Goal: Information Seeking & Learning: Check status

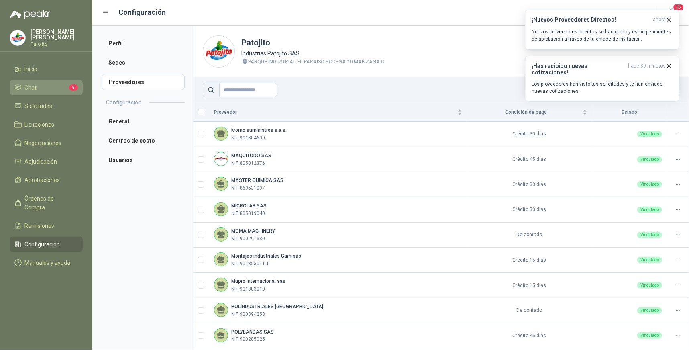
scroll to position [178, 0]
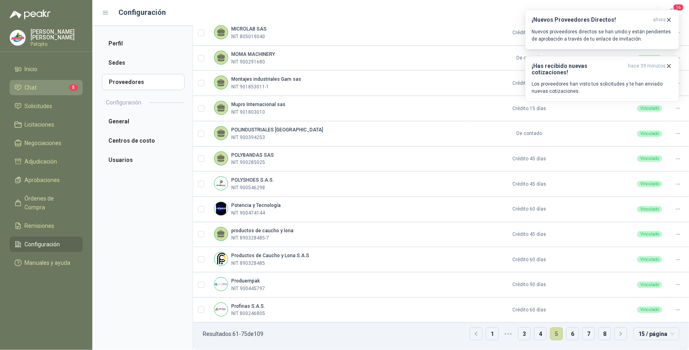
click at [49, 84] on li "Chat 5" at bounding box center [45, 87] width 63 height 9
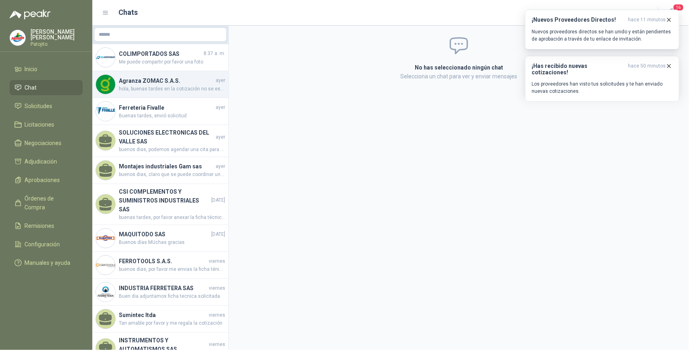
click at [191, 83] on h4 "Agranza ZOMAC S.A.S." at bounding box center [166, 80] width 95 height 9
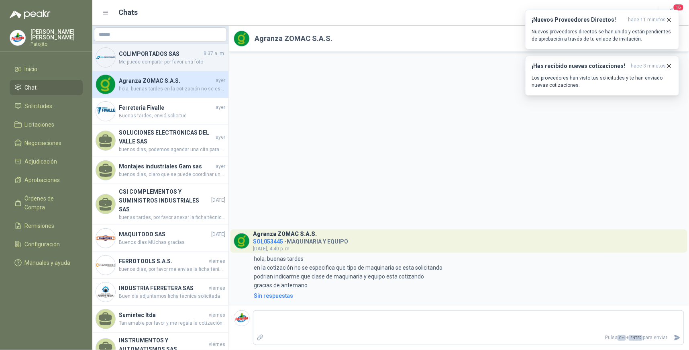
click at [183, 57] on h4 "COLIMPORTADOS SAS" at bounding box center [160, 53] width 83 height 9
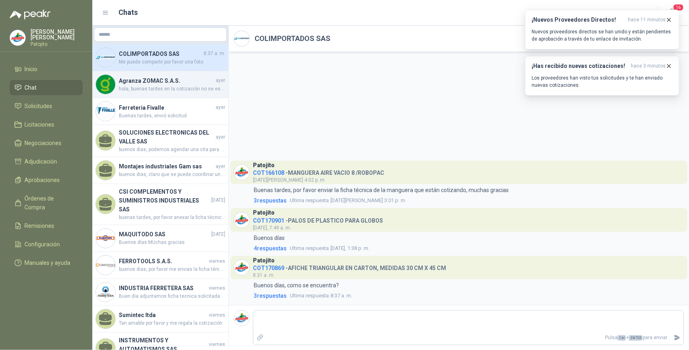
click at [176, 88] on span "hola, buenas tardes en la cotización no se especifica que tipo de maquinaria se…" at bounding box center [172, 89] width 106 height 8
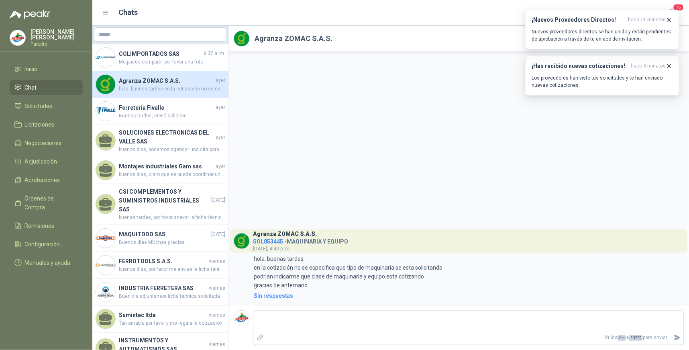
click at [269, 242] on span "SOL053445" at bounding box center [268, 241] width 30 height 6
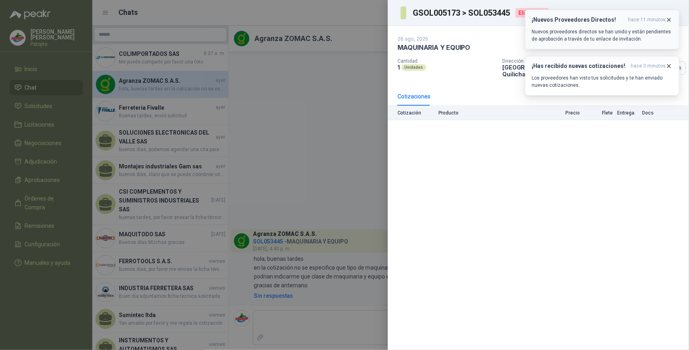
click at [670, 19] on icon "button" at bounding box center [669, 19] width 7 height 7
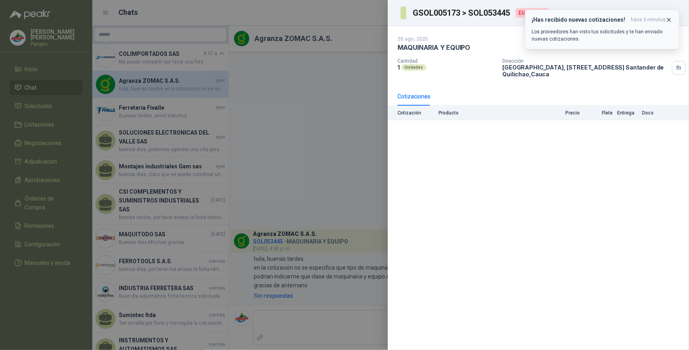
click at [669, 19] on icon "button" at bounding box center [669, 19] width 7 height 7
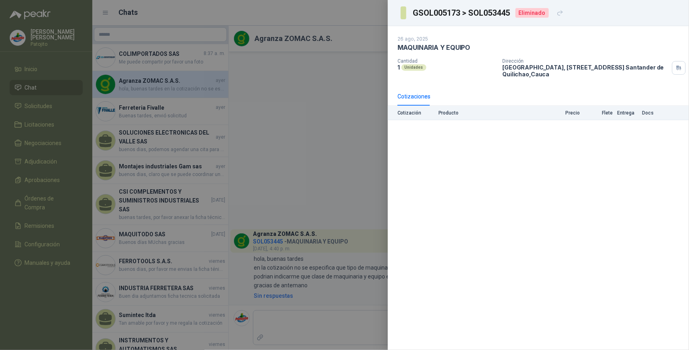
click at [325, 169] on div at bounding box center [344, 175] width 689 height 350
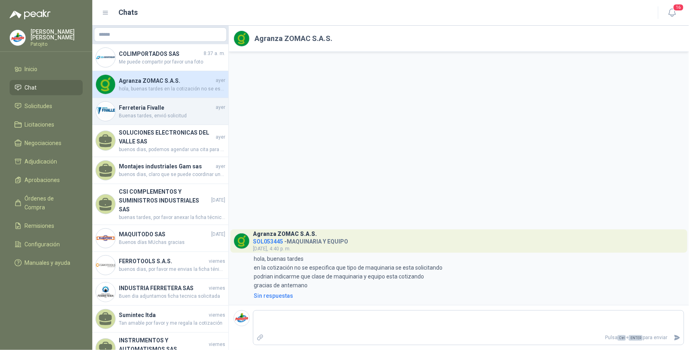
click at [182, 108] on h4 "Ferreteria Fivalle" at bounding box center [166, 107] width 95 height 9
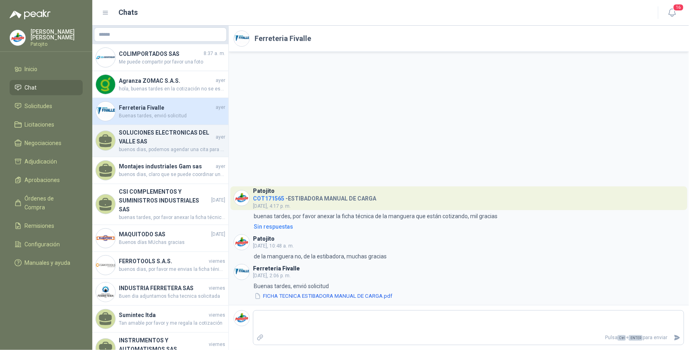
click at [171, 141] on h4 "SOLUCIONES ELECTRONICAS DEL VALLE SAS" at bounding box center [166, 137] width 95 height 18
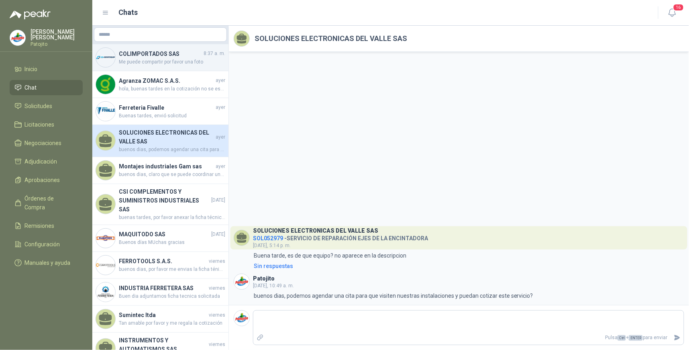
click at [181, 55] on h4 "COLIMPORTADOS SAS" at bounding box center [160, 53] width 83 height 9
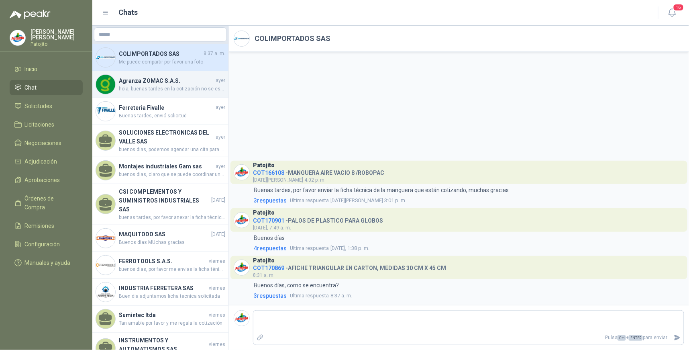
click at [189, 78] on h4 "Agranza ZOMAC S.A.S." at bounding box center [166, 80] width 95 height 9
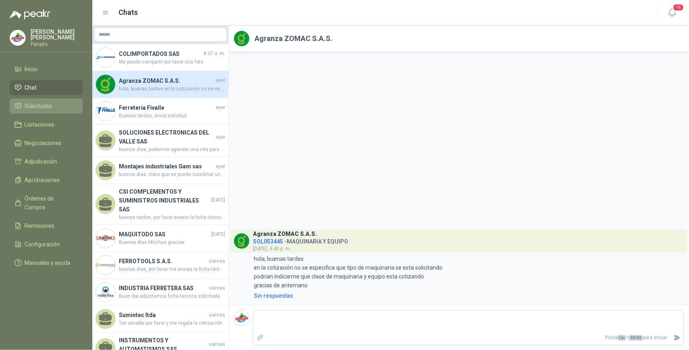
click at [38, 102] on span "Solicitudes" at bounding box center [39, 106] width 28 height 9
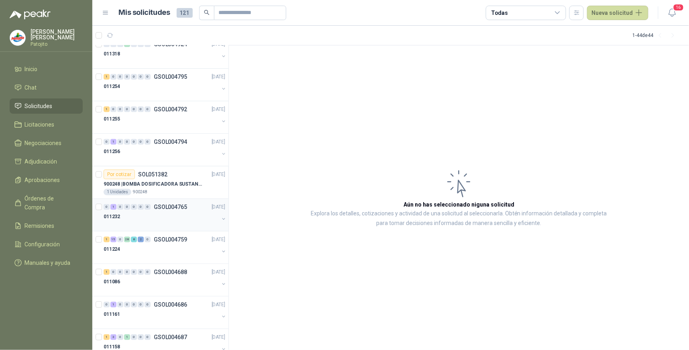
scroll to position [1139, 0]
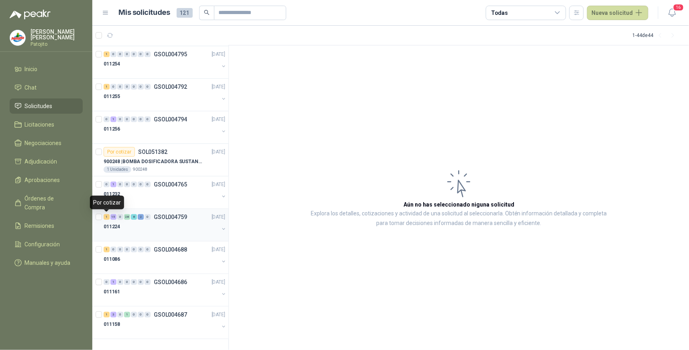
click at [107, 215] on div "1" at bounding box center [107, 217] width 6 height 6
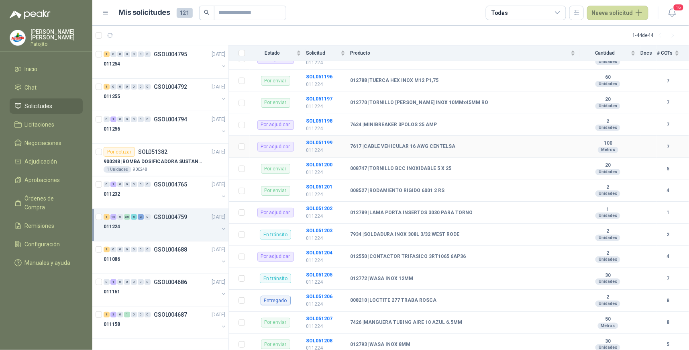
scroll to position [1005, 0]
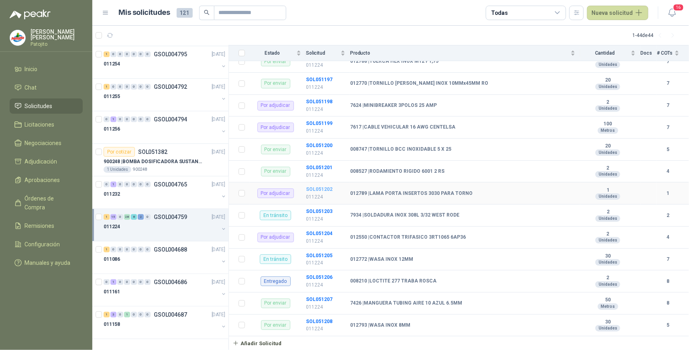
click at [316, 190] on b "SOL051202" at bounding box center [319, 189] width 27 height 6
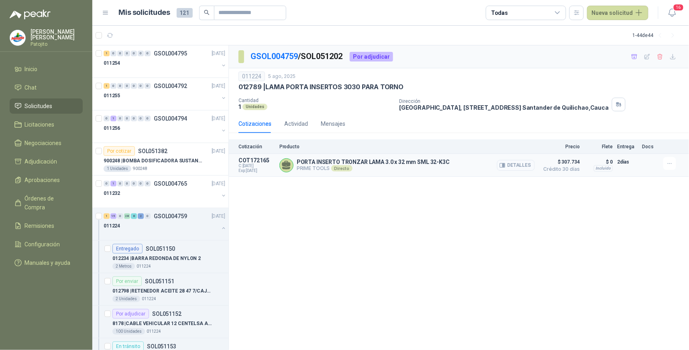
click at [520, 166] on button "Detalles" at bounding box center [516, 165] width 38 height 11
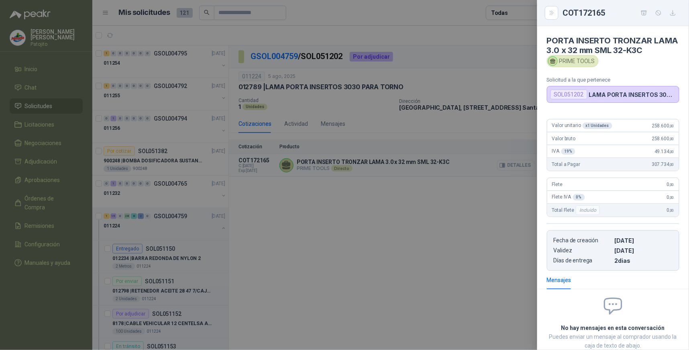
scroll to position [51, 0]
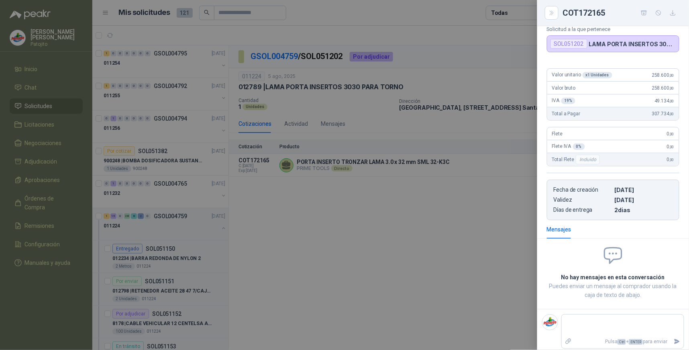
click at [454, 222] on div at bounding box center [344, 175] width 689 height 350
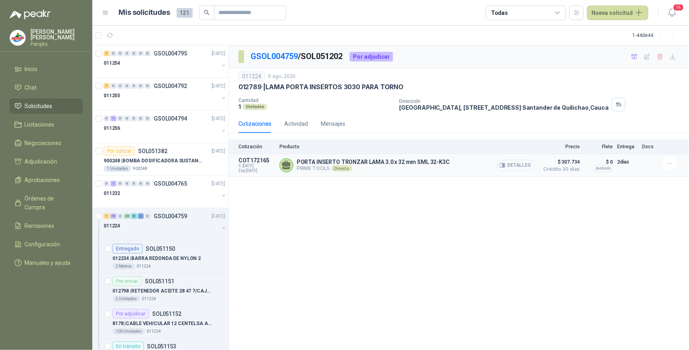
click at [520, 165] on button "Detalles" at bounding box center [516, 165] width 38 height 11
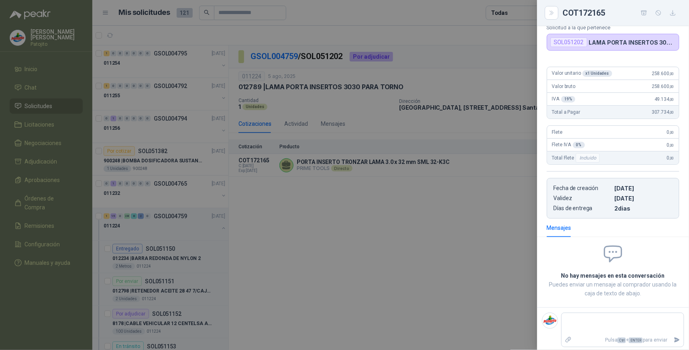
scroll to position [54, 0]
